Goal: Task Accomplishment & Management: Manage account settings

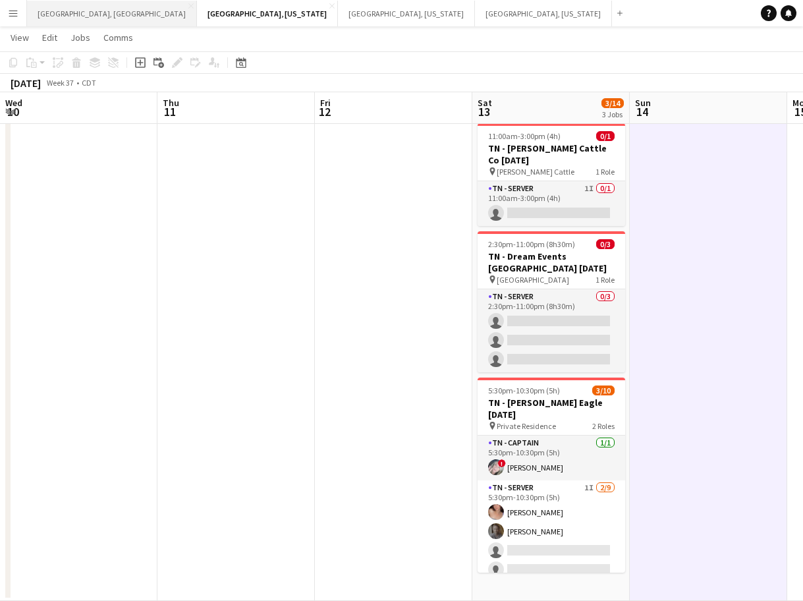
scroll to position [0, 499]
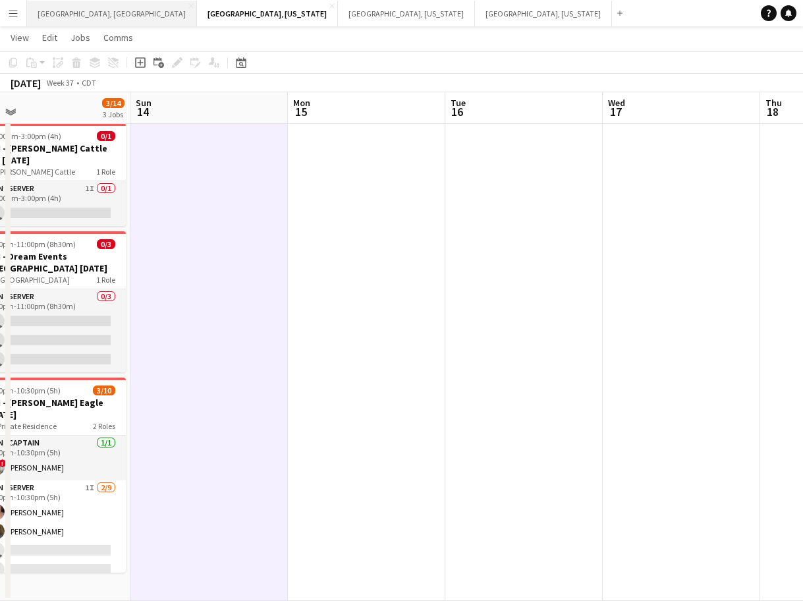
click at [70, 13] on button "[GEOGRAPHIC_DATA], [GEOGRAPHIC_DATA] Close" at bounding box center [112, 14] width 170 height 26
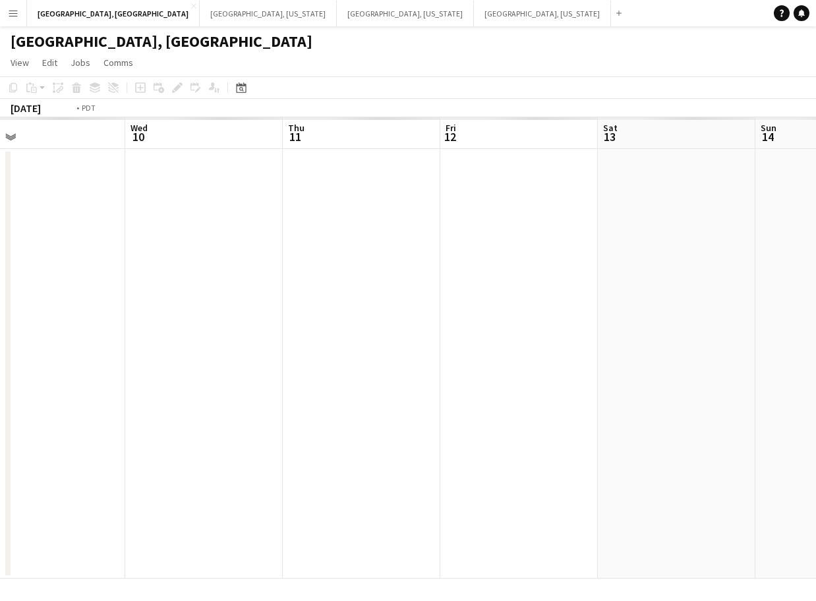
drag, startPoint x: 358, startPoint y: 355, endPoint x: 206, endPoint y: 385, distance: 155.2
click at [208, 385] on app-calendar-viewport "Fri 5 Sat 6 Sun 7 Mon 8 Tue 9 Wed 10 Thu 11 Fri 12 Sat 13 Sun 14 Mon 15" at bounding box center [408, 347] width 816 height 461
drag, startPoint x: 173, startPoint y: 393, endPoint x: 156, endPoint y: 395, distance: 17.3
click at [156, 395] on app-calendar-viewport "Sun 7 Mon 8 Tue 9 Wed 10 Thu 11 Fri 12 Sat 13 Sun 14 Mon 15 Tue 16 Wed 17" at bounding box center [408, 347] width 816 height 461
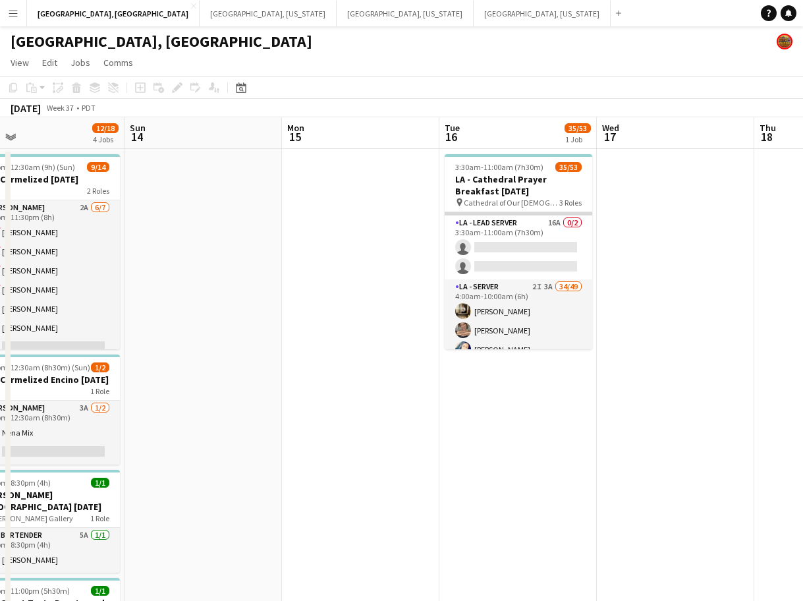
scroll to position [82, 0]
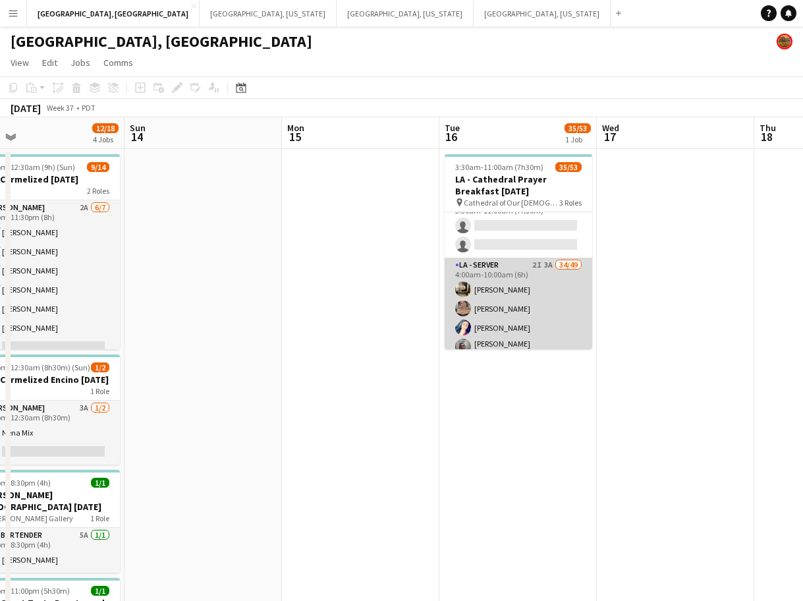
drag, startPoint x: 523, startPoint y: 299, endPoint x: 532, endPoint y: 298, distance: 8.6
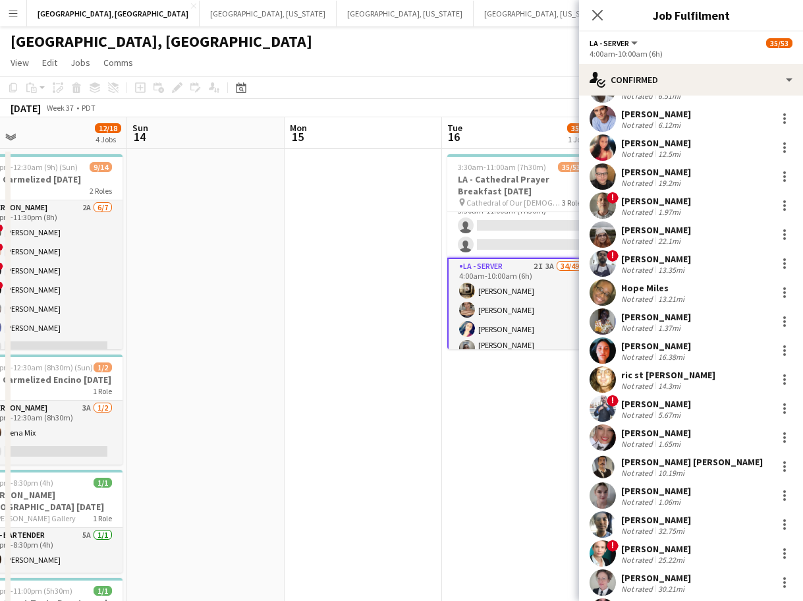
scroll to position [165, 0]
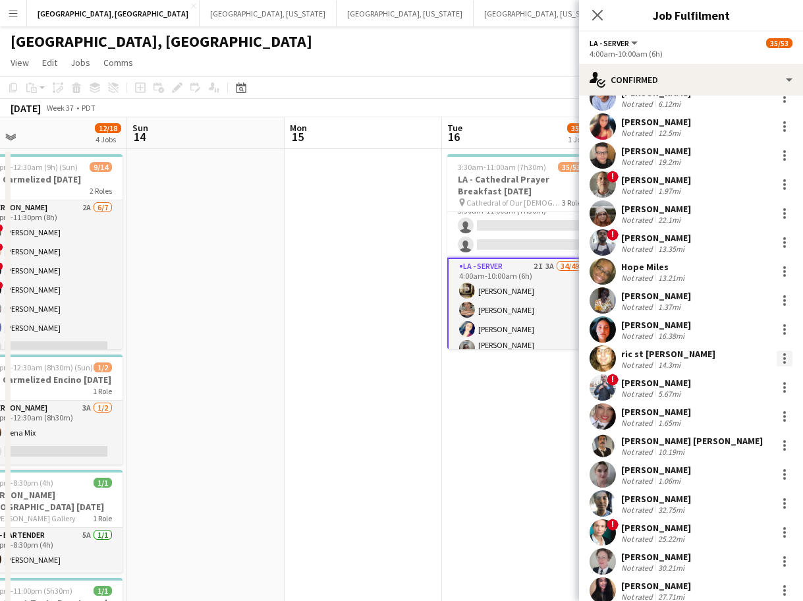
click at [777, 357] on div at bounding box center [785, 359] width 16 height 16
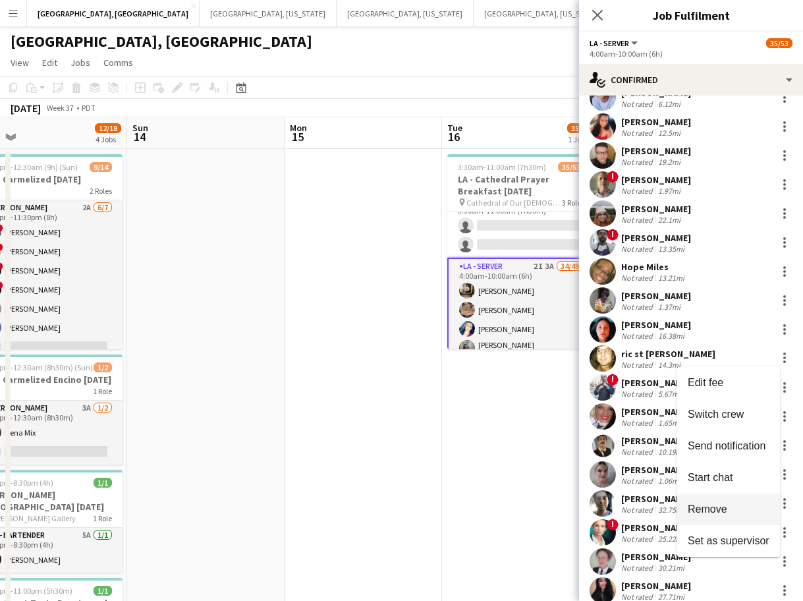
click at [693, 508] on span "Remove" at bounding box center [708, 508] width 40 height 11
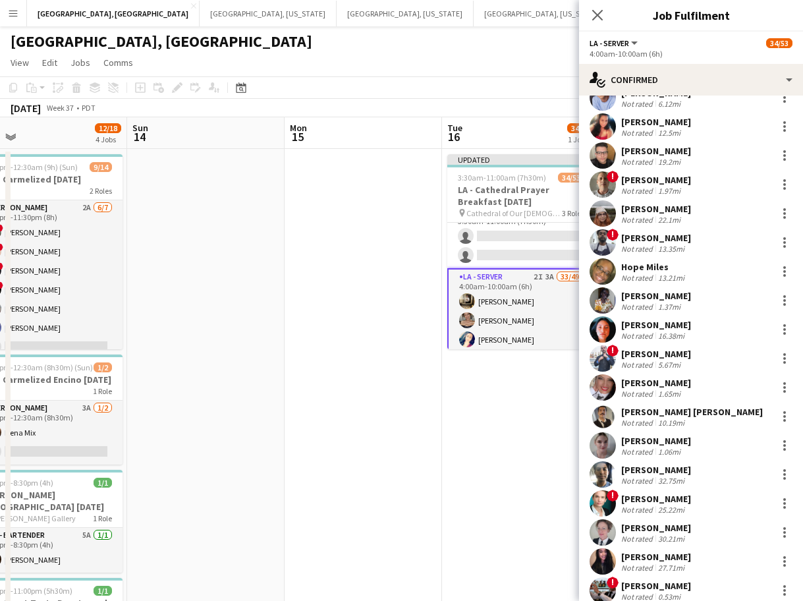
click at [451, 390] on app-date-cell "Updated 3:30am-11:00am (7h30m) 34/53 LA - Cathedral Prayer Breakfast [DATE] pin…" at bounding box center [520, 510] width 157 height 722
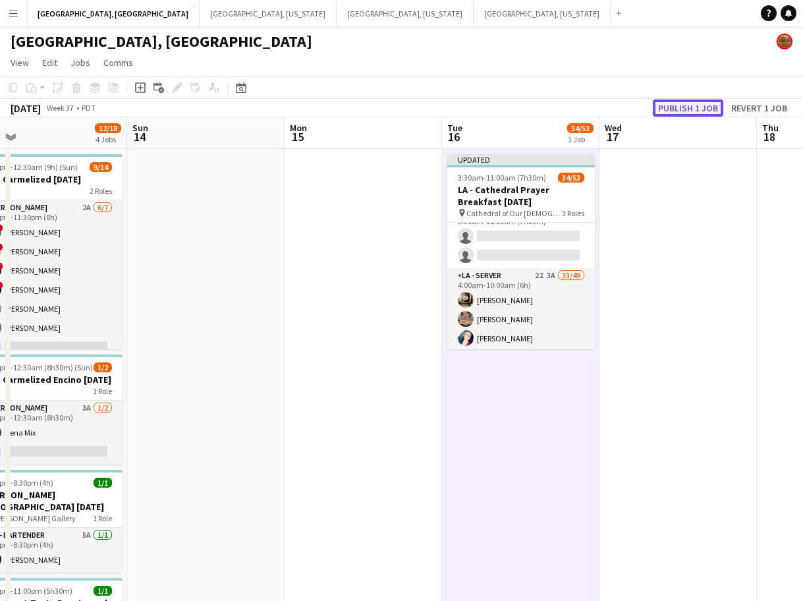
click at [674, 112] on button "Publish 1 job" at bounding box center [688, 108] width 71 height 17
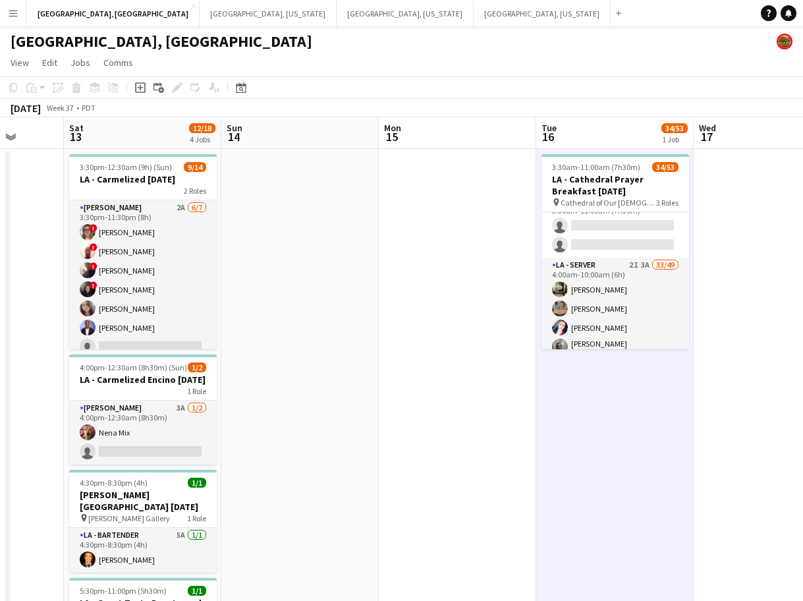
scroll to position [0, 406]
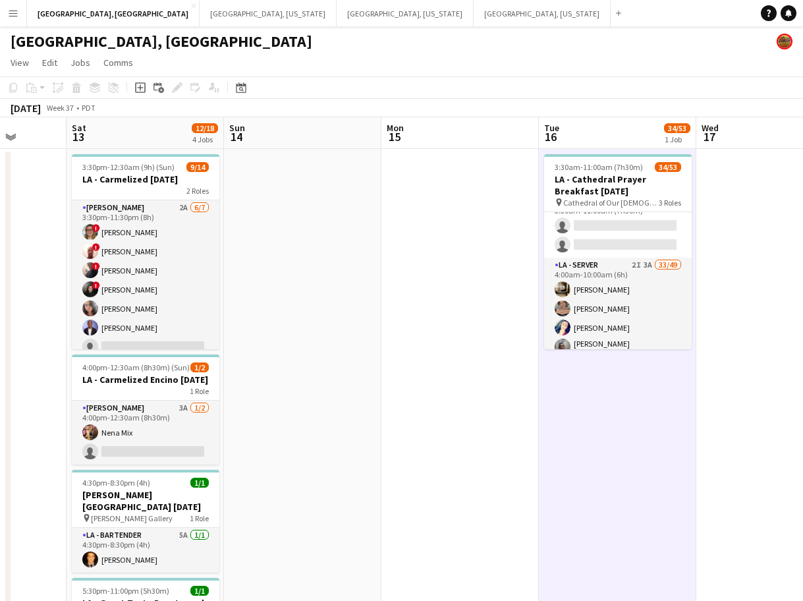
drag, startPoint x: 399, startPoint y: 272, endPoint x: 496, endPoint y: 263, distance: 97.3
click at [496, 263] on app-calendar-viewport "Wed 10 Thu 11 Fri 12 Sat 13 12/18 4 Jobs Sun 14 Mon 15 Tue 16 34/53 1 Job Wed 1…" at bounding box center [401, 493] width 803 height 753
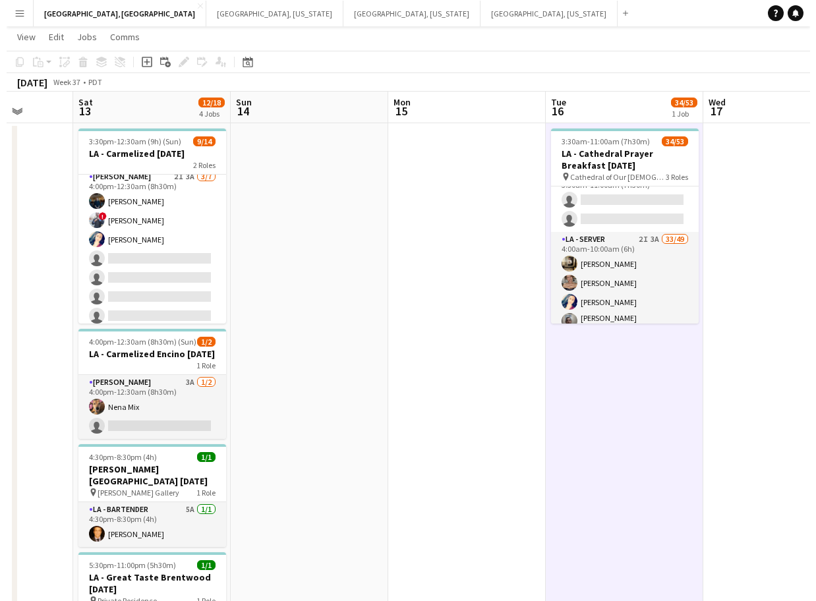
scroll to position [0, 0]
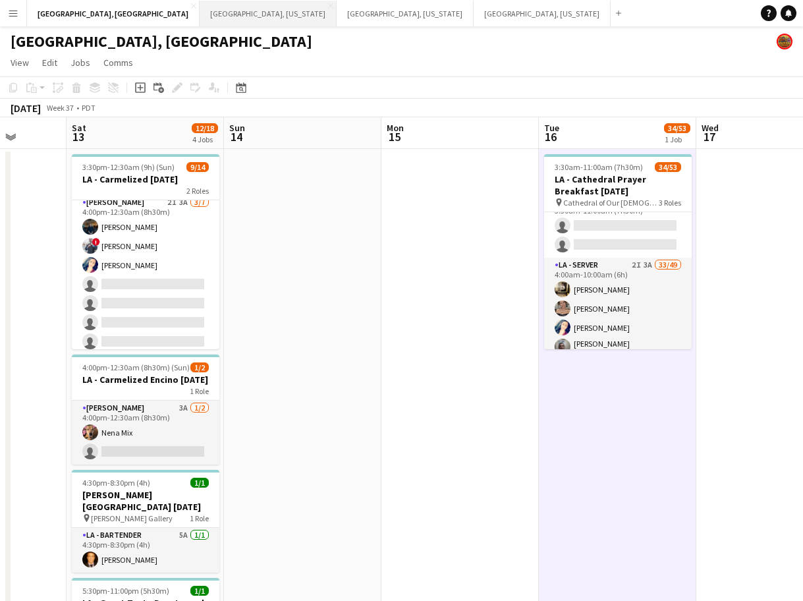
click at [200, 15] on button "[GEOGRAPHIC_DATA], [US_STATE] Close" at bounding box center [268, 14] width 137 height 26
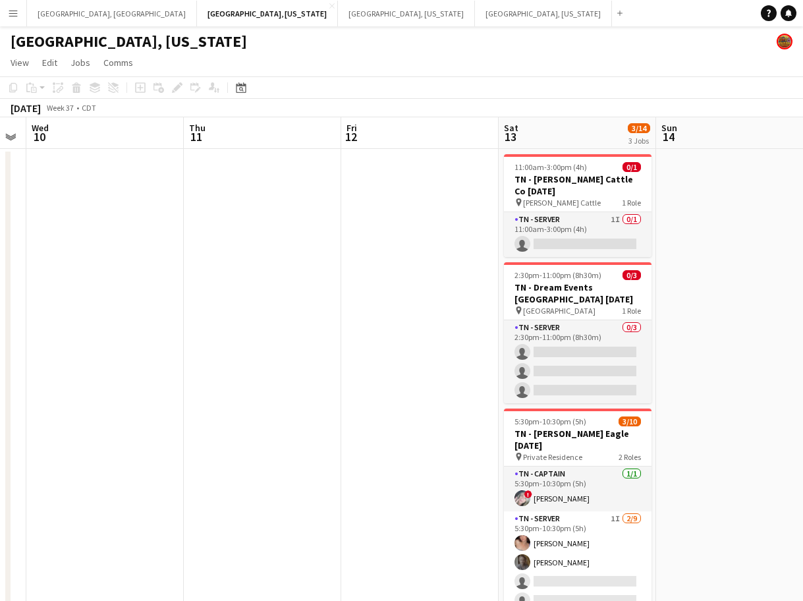
scroll to position [0, 447]
drag, startPoint x: 505, startPoint y: 281, endPoint x: 69, endPoint y: 338, distance: 439.9
click at [69, 338] on app-calendar-viewport "Sun 7 Mon 8 Tue 9 Wed 10 Thu 11 Fri 12 Sat 13 3/14 3 Jobs Sun 14 Mon 15 Tue 16 …" at bounding box center [401, 374] width 803 height 515
